Goal: Navigation & Orientation: Find specific page/section

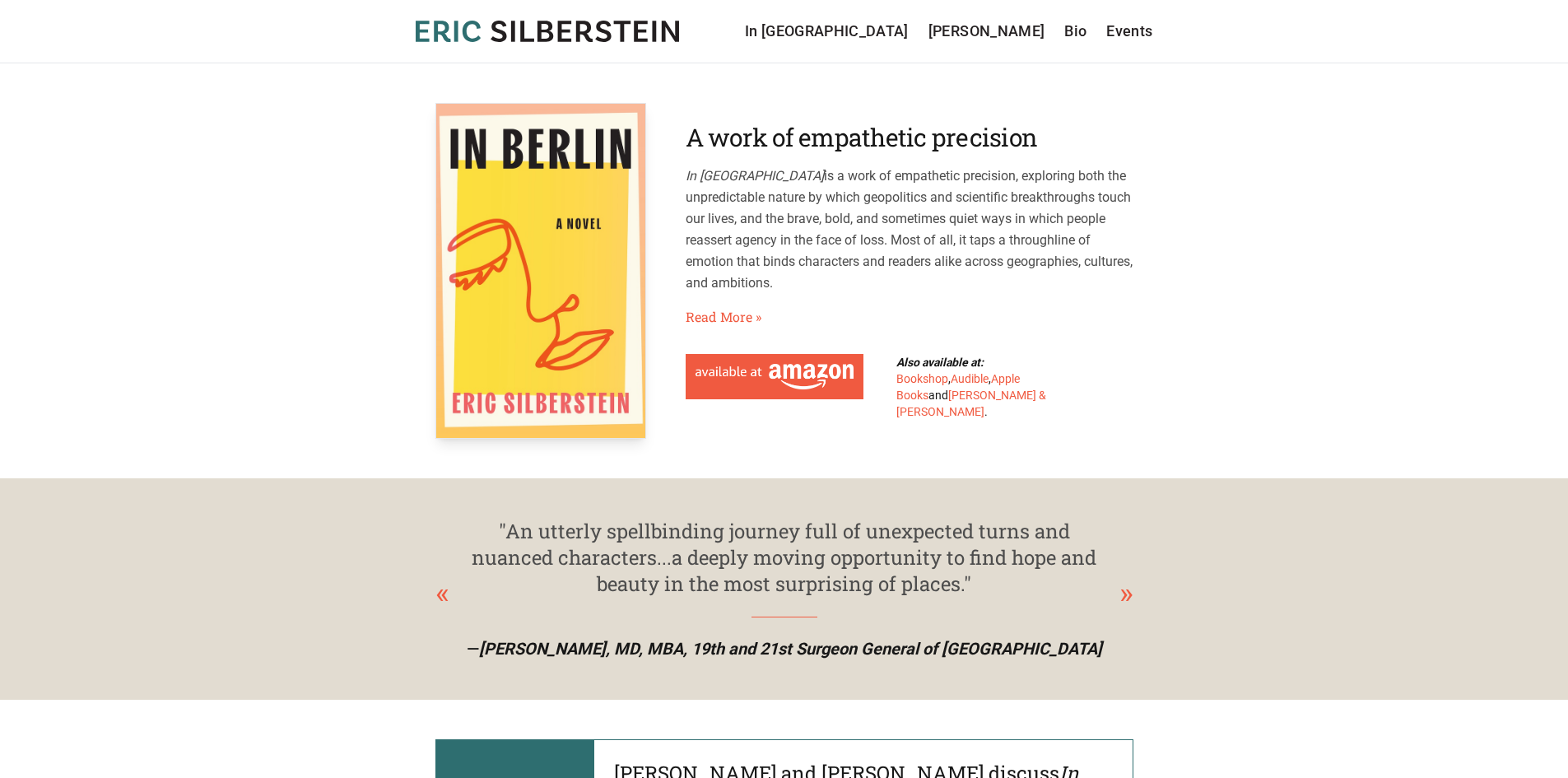
click at [1088, 31] on nav "In Berlin Sergei Kraev Bio Events" at bounding box center [949, 32] width 408 height 23
click at [1080, 32] on link "Bio" at bounding box center [1074, 32] width 22 height 23
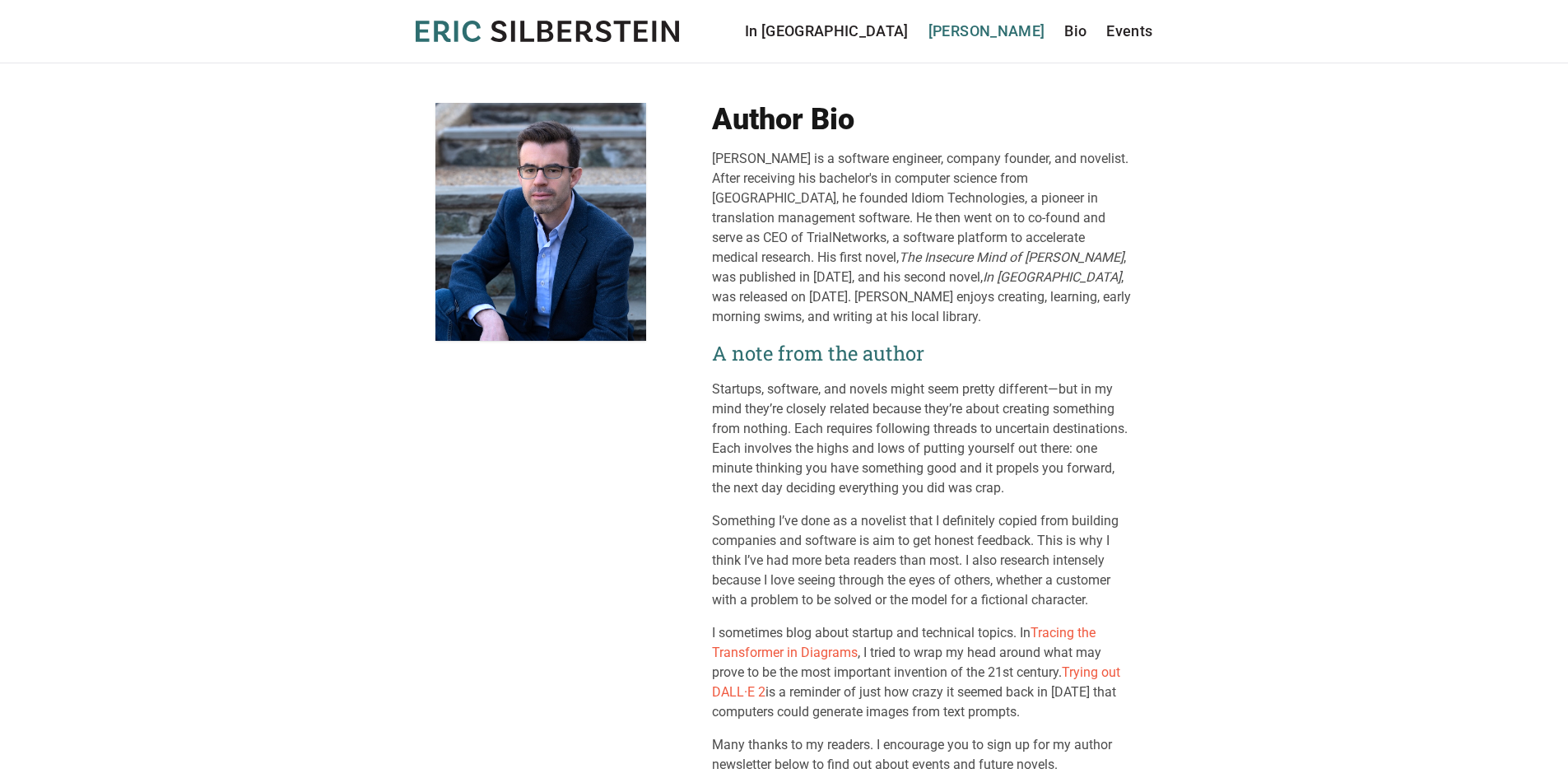
click at [1012, 31] on link "[PERSON_NAME]" at bounding box center [987, 32] width 117 height 23
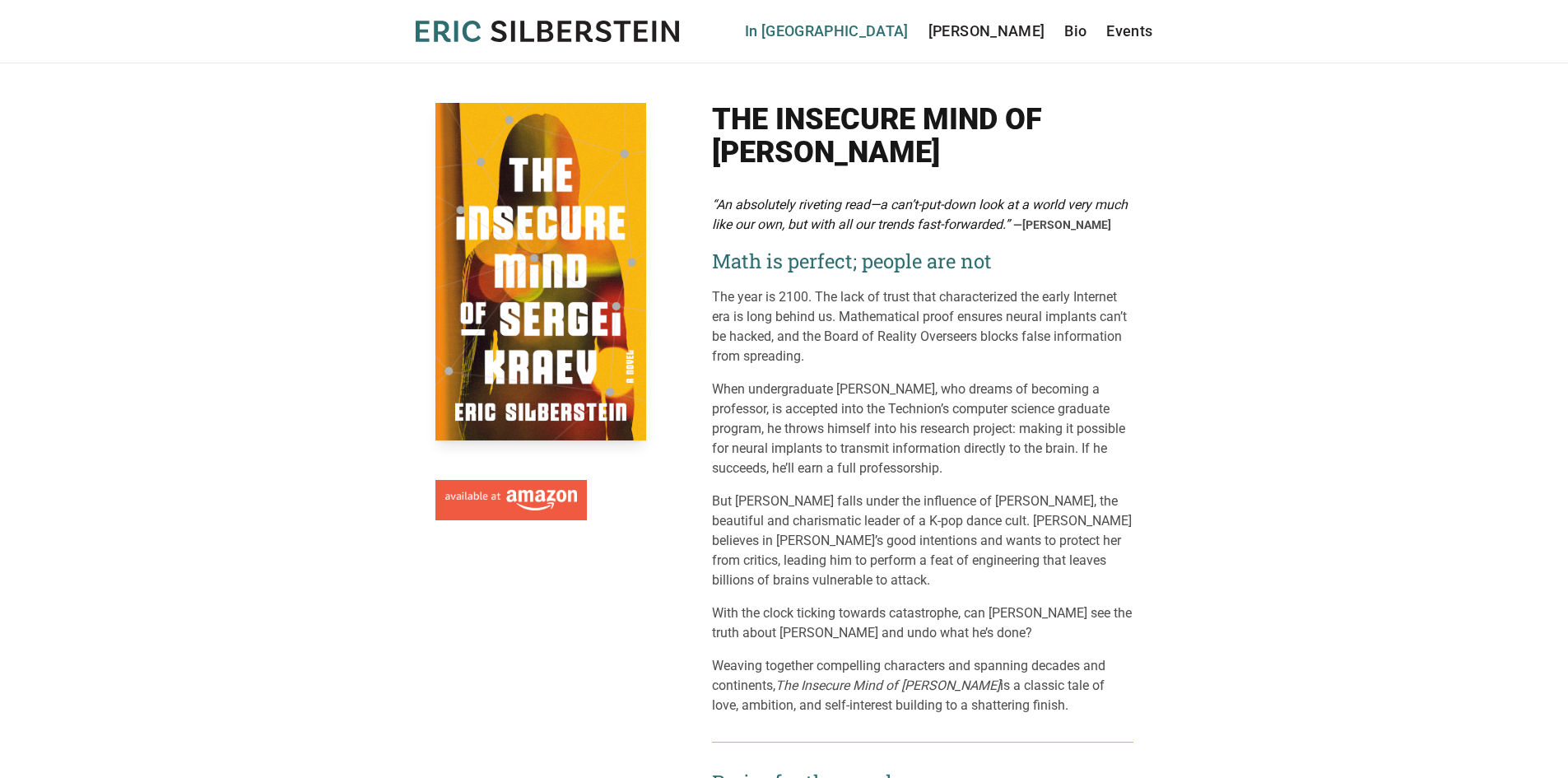
click at [908, 28] on link "In [GEOGRAPHIC_DATA]" at bounding box center [827, 32] width 164 height 23
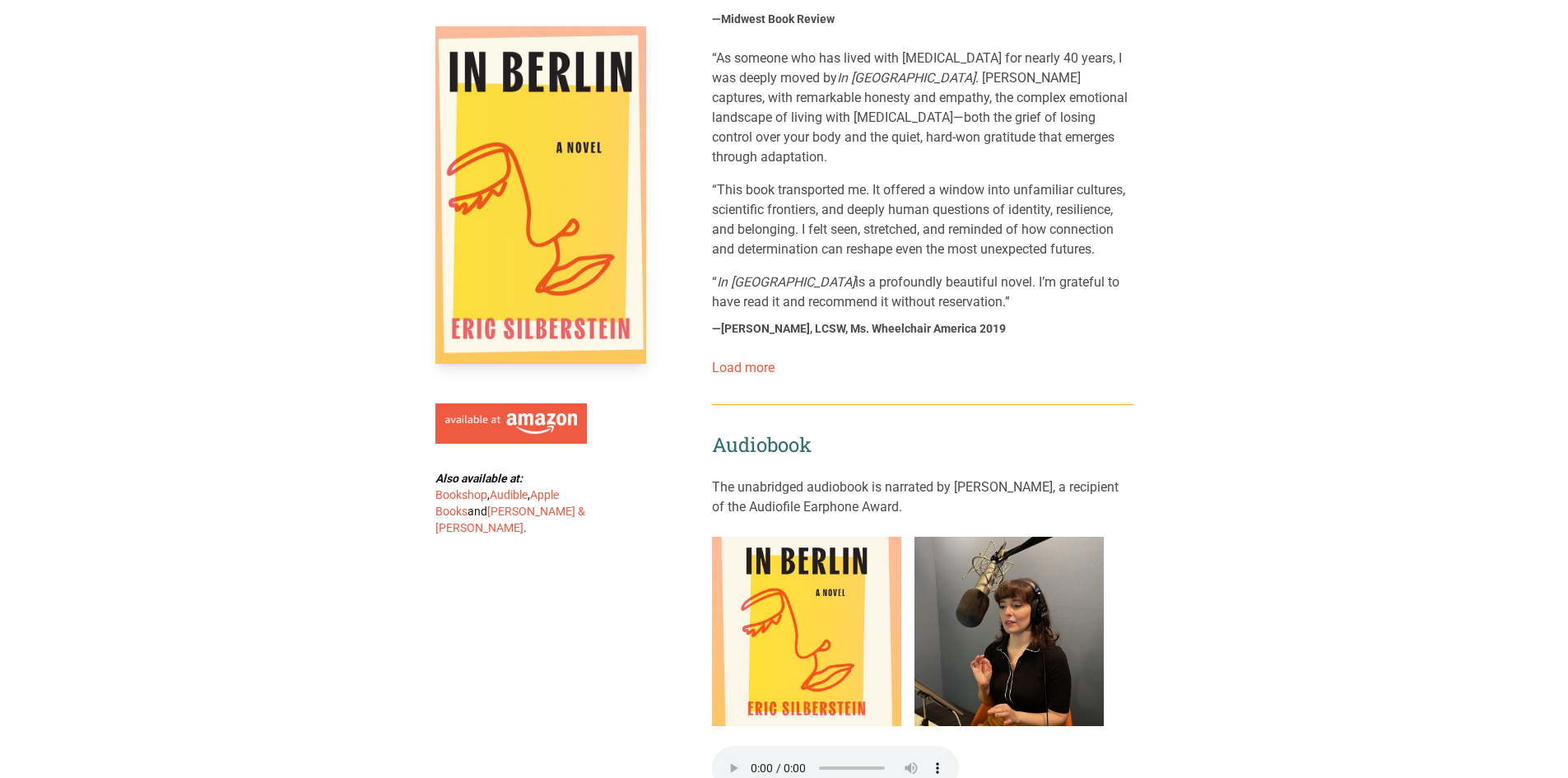
scroll to position [1565, 0]
